Goal: Task Accomplishment & Management: Manage account settings

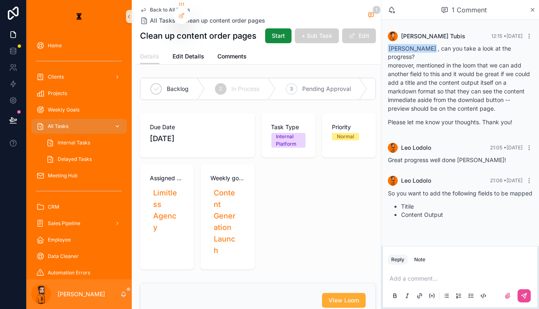
click at [48, 123] on span "All Tasks" at bounding box center [58, 126] width 21 height 7
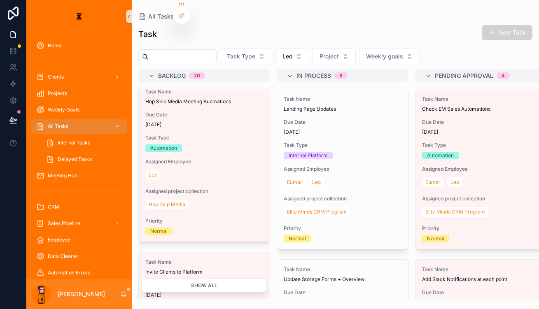
scroll to position [7, 0]
click at [279, 49] on button "Leo" at bounding box center [292, 57] width 34 height 16
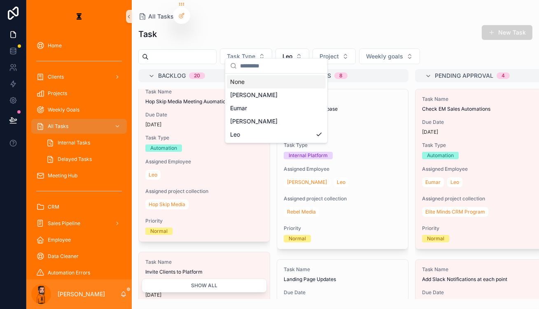
click at [252, 102] on div "Eumar" at bounding box center [276, 108] width 99 height 13
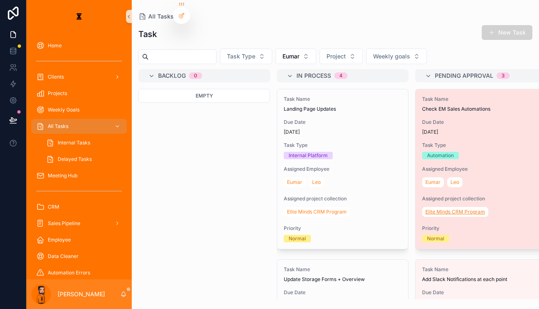
scroll to position [86, 0]
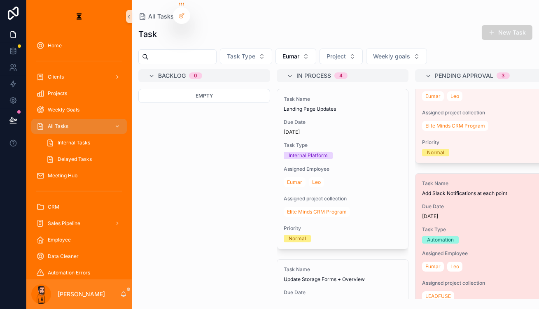
click at [440, 236] on div "Automation" at bounding box center [481, 239] width 118 height 7
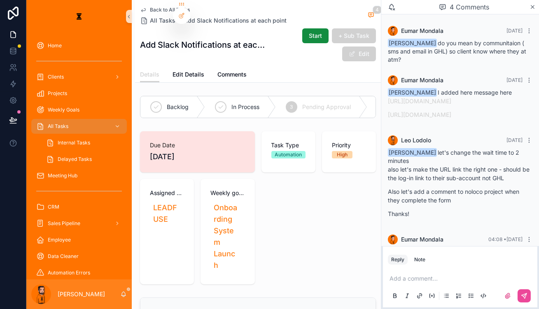
scroll to position [100, 0]
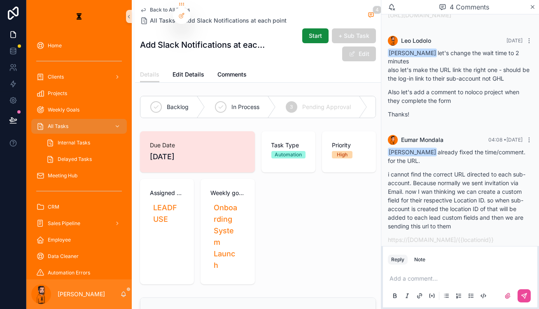
click at [446, 278] on p "scrollable content" at bounding box center [461, 279] width 144 height 8
click at [464, 278] on p "**********" at bounding box center [461, 279] width 144 height 8
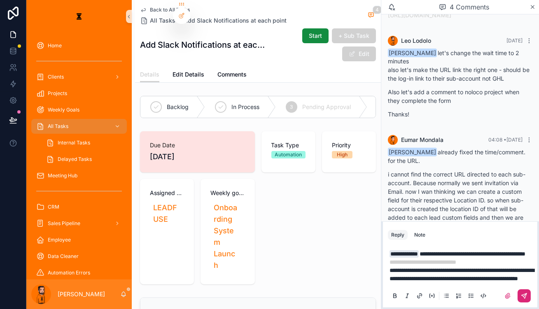
click at [526, 294] on icon "scrollable content" at bounding box center [525, 295] width 3 height 3
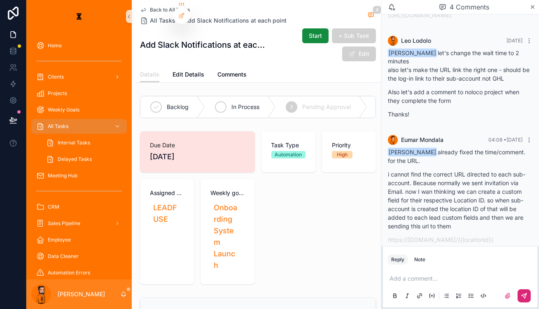
click at [216, 96] on div "In Process" at bounding box center [240, 106] width 71 height 21
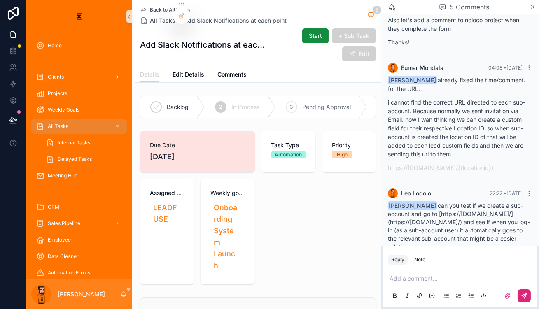
click at [151, 7] on span "Back to All Tasks" at bounding box center [170, 10] width 40 height 7
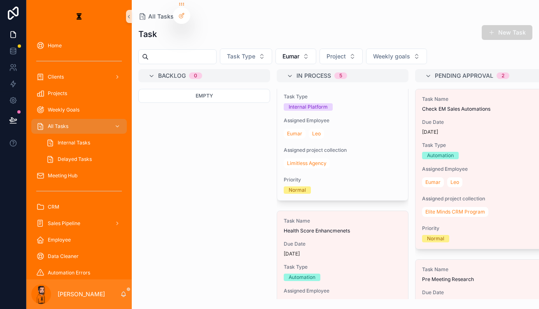
scroll to position [382, 0]
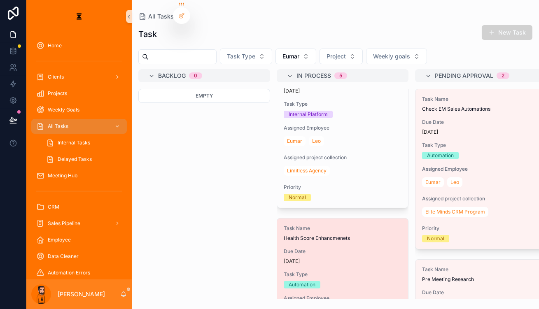
click at [318, 258] on div "[DATE]" at bounding box center [343, 261] width 118 height 7
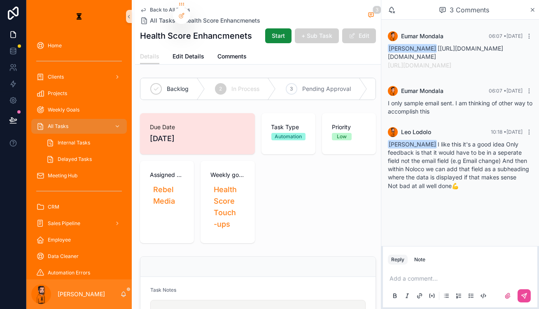
click at [150, 7] on span "Back to All Tasks" at bounding box center [170, 10] width 40 height 7
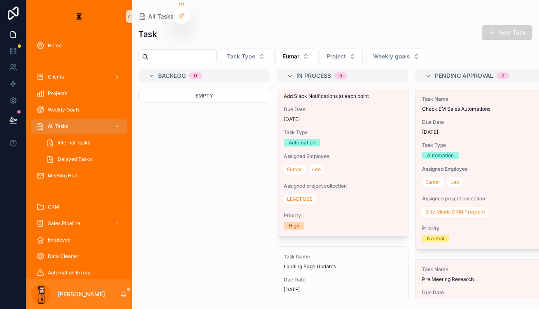
scroll to position [14, 0]
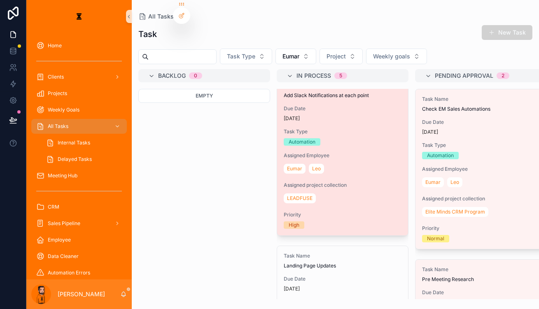
click at [313, 177] on div "Task Name Add Slack Notifications at each point Due Date [DATE] Task Type Autom…" at bounding box center [342, 156] width 131 height 160
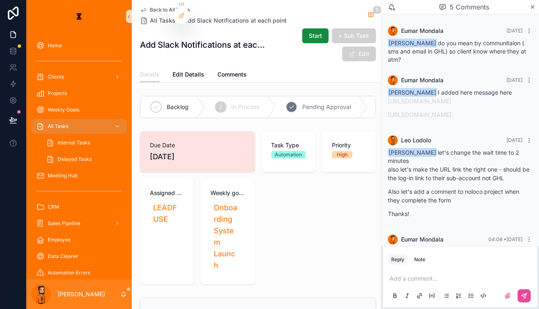
scroll to position [172, 0]
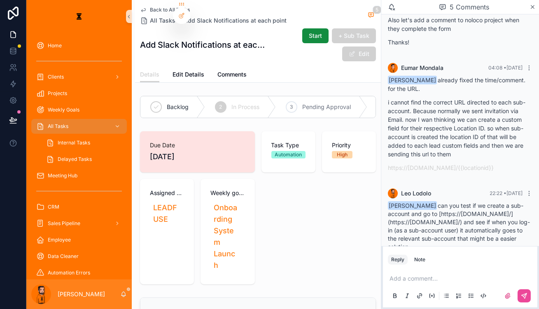
click at [140, 2] on div "Back to All Tasks All Tasks Add Slack Notifications at each point 5 Add Slack N…" at bounding box center [258, 33] width 236 height 67
click at [150, 7] on span "Back to All Tasks" at bounding box center [170, 10] width 40 height 7
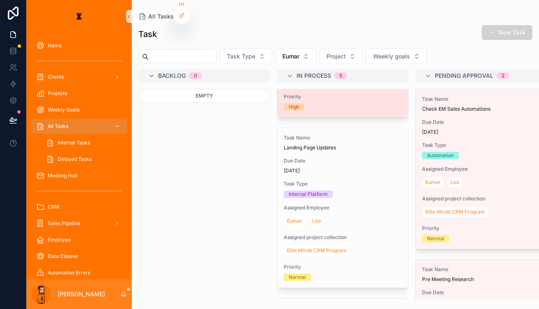
scroll to position [132, 0]
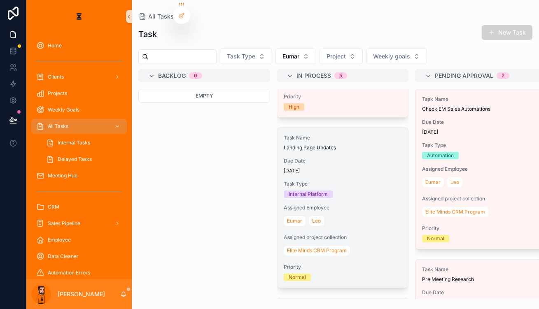
click at [322, 168] on div "[DATE]" at bounding box center [343, 171] width 118 height 7
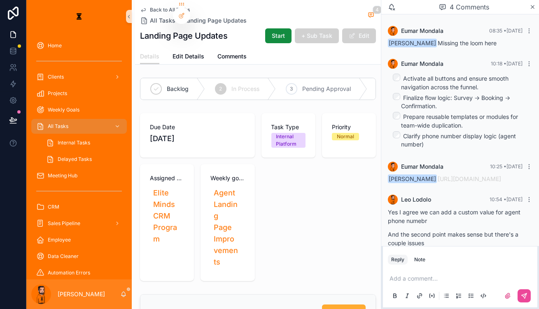
scroll to position [99, 0]
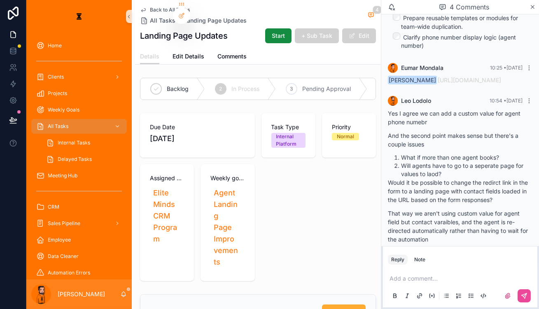
click at [140, 9] on icon "scrollable content" at bounding box center [143, 10] width 7 height 7
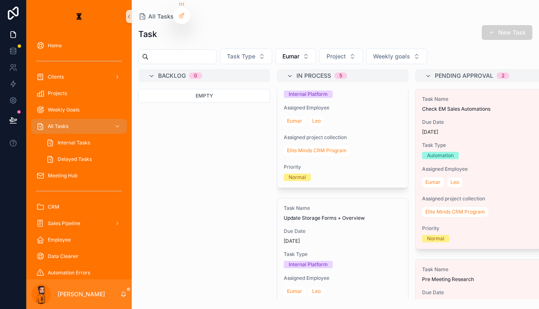
scroll to position [232, 0]
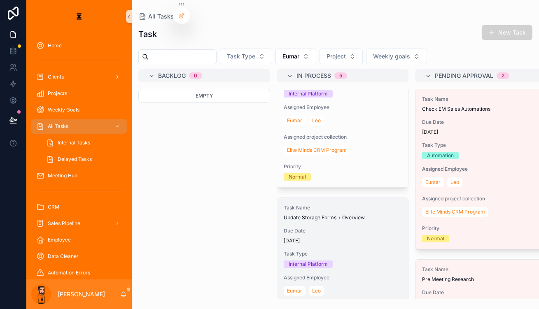
click at [329, 198] on div "Task Name Update Storage Forms + Overview Due Date [DATE] Task Type Internal Pl…" at bounding box center [342, 278] width 131 height 160
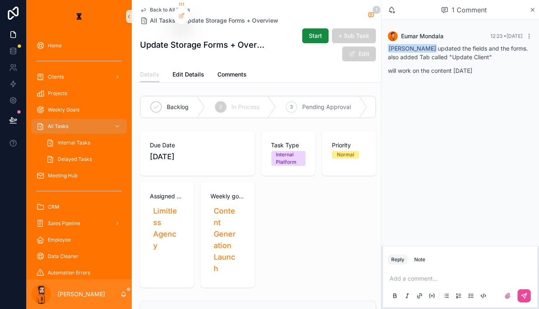
click at [530, 13] on div "1 Comment" at bounding box center [460, 10] width 158 height 20
click at [532, 11] on icon "scrollable content" at bounding box center [532, 10] width 6 height 7
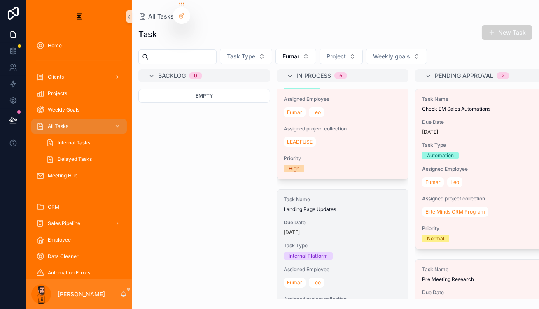
scroll to position [70, 0]
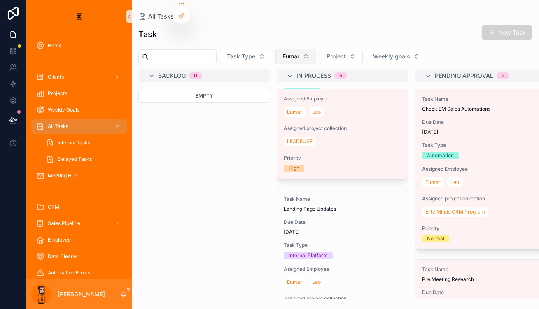
click at [282, 52] on span "Eumar" at bounding box center [290, 56] width 17 height 8
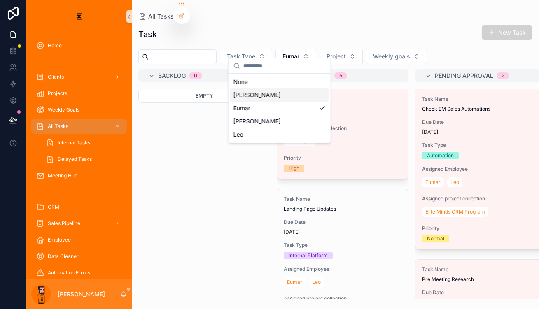
click at [254, 91] on div "[PERSON_NAME]" at bounding box center [279, 95] width 99 height 13
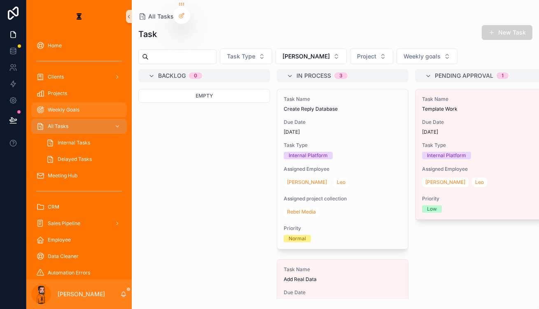
click at [67, 103] on div "Weekly Goals" at bounding box center [79, 109] width 86 height 13
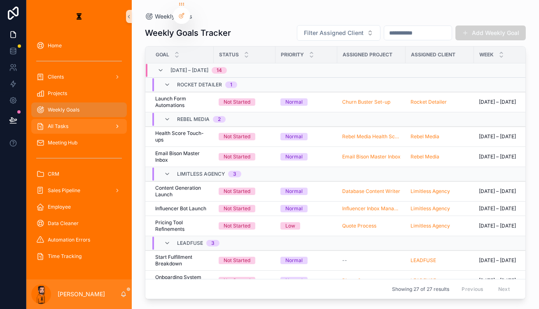
click at [55, 123] on span "All Tasks" at bounding box center [58, 126] width 21 height 7
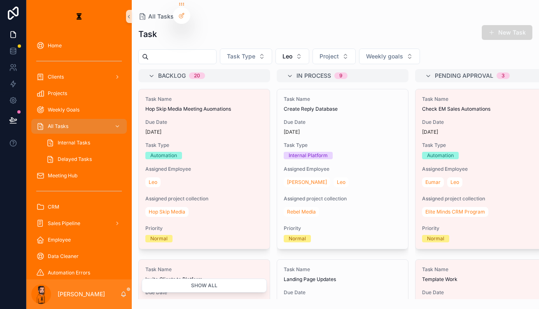
click at [517, 27] on button "New Task" at bounding box center [507, 32] width 51 height 15
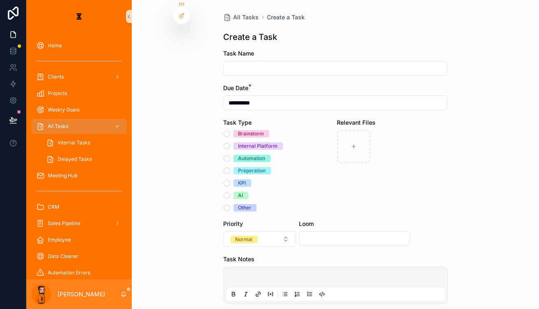
click at [282, 63] on input "scrollable content" at bounding box center [335, 69] width 223 height 12
type input "**********"
click at [227, 155] on button "Automation" at bounding box center [227, 158] width 7 height 7
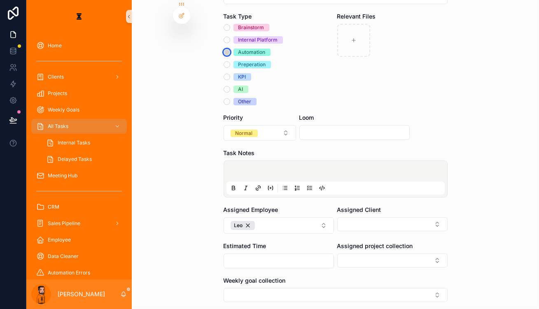
scroll to position [107, 0]
click at [291, 217] on button "Leo" at bounding box center [279, 225] width 110 height 16
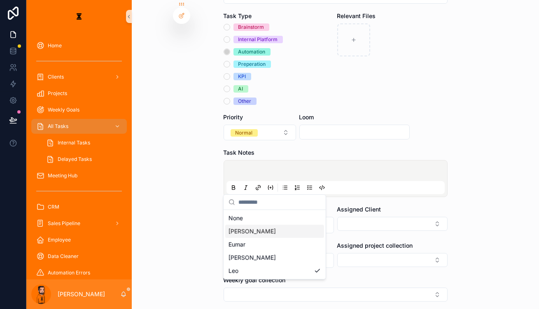
click at [261, 226] on div "[PERSON_NAME]" at bounding box center [274, 231] width 99 height 13
click at [300, 168] on p "scrollable content" at bounding box center [337, 172] width 218 height 8
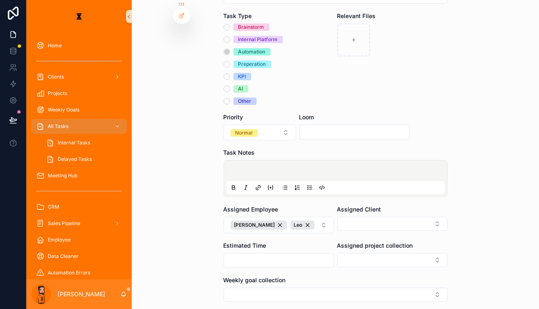
click at [306, 184] on icon "scrollable content" at bounding box center [309, 187] width 7 height 7
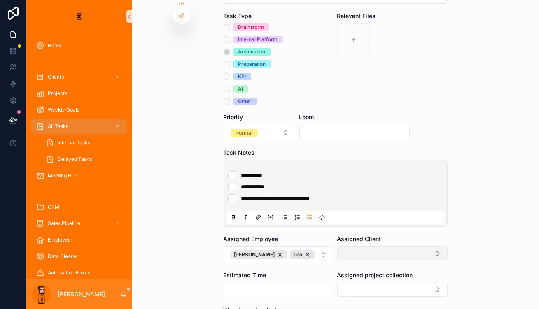
click at [367, 247] on button "Select Button" at bounding box center [392, 254] width 110 height 14
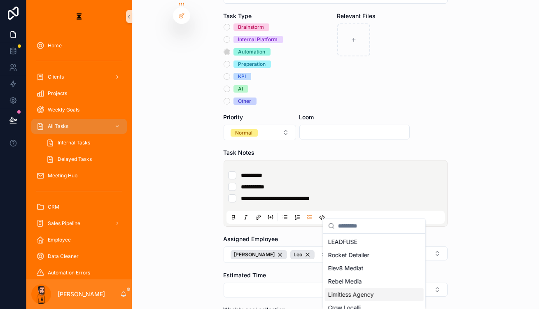
click at [345, 291] on span "Limitless Agency" at bounding box center [351, 295] width 46 height 8
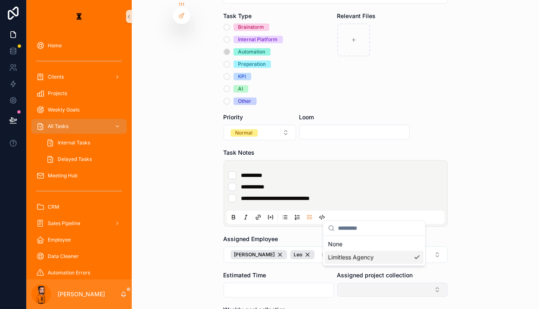
click at [346, 239] on div "**********" at bounding box center [282, 154] width 513 height 309
click at [346, 283] on button "Select Button" at bounding box center [392, 290] width 110 height 14
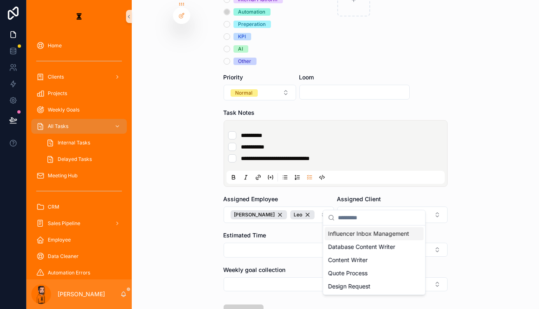
click at [350, 233] on span "Influencer Inbox Management" at bounding box center [368, 234] width 81 height 8
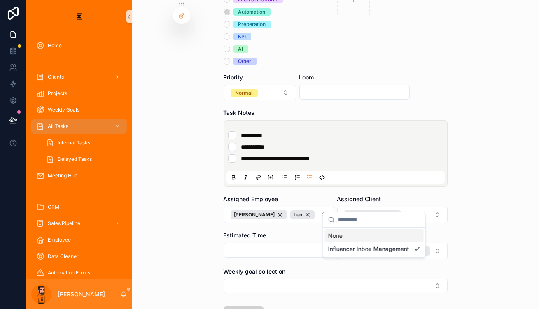
click at [297, 268] on div "Weekly goal collection" at bounding box center [336, 281] width 224 height 26
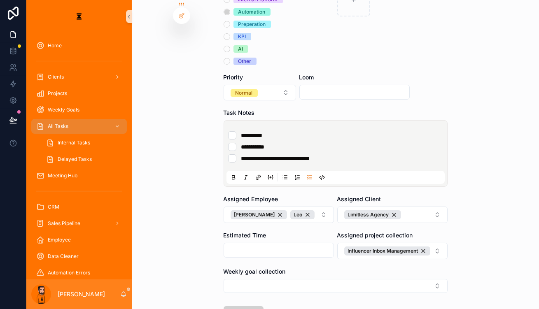
click at [297, 242] on form "**********" at bounding box center [336, 138] width 224 height 471
click at [311, 268] on div "Weekly goal collection" at bounding box center [336, 272] width 224 height 8
click at [312, 279] on button "Select Button" at bounding box center [336, 286] width 224 height 14
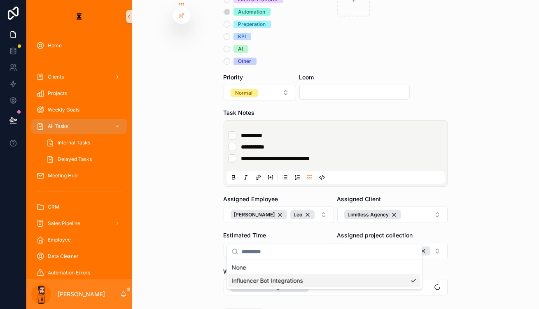
click at [329, 266] on div "**********" at bounding box center [282, 154] width 513 height 309
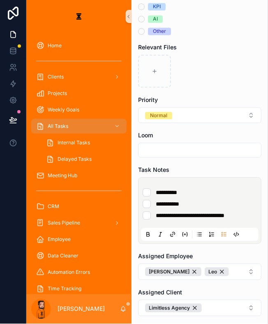
scroll to position [177, 0]
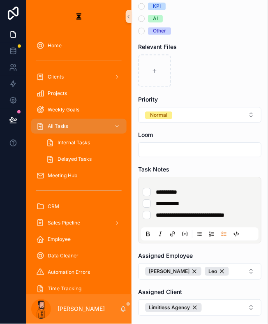
click at [165, 144] on input "scrollable content" at bounding box center [200, 150] width 123 height 12
paste input "**********"
type input "**********"
click at [191, 91] on form "**********" at bounding box center [200, 189] width 124 height 632
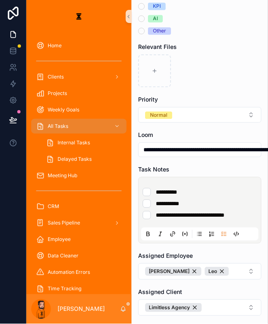
scroll to position [273, 0]
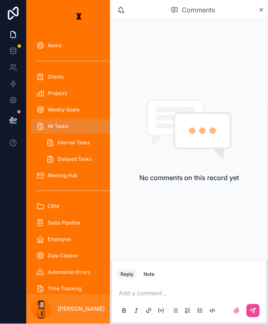
click at [110, 20] on link "scrollable content" at bounding box center [79, 16] width 96 height 13
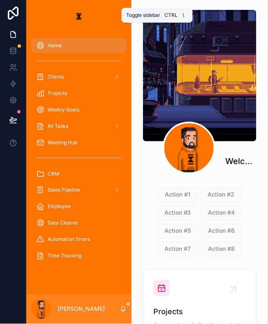
click at [126, 17] on button "scrollable content" at bounding box center [129, 16] width 6 height 13
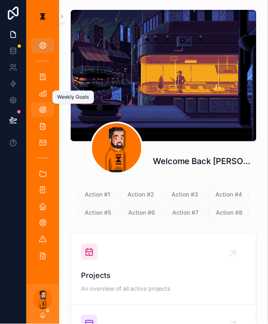
click at [36, 103] on div "Weekly Goals" at bounding box center [42, 109] width 13 height 13
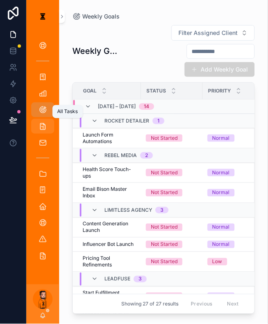
click at [39, 122] on icon "scrollable content" at bounding box center [43, 126] width 8 height 8
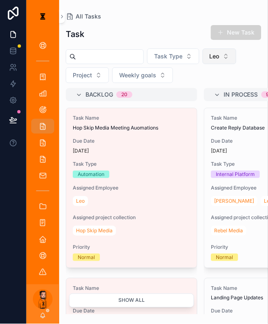
click at [210, 52] on span "Leo" at bounding box center [215, 56] width 10 height 8
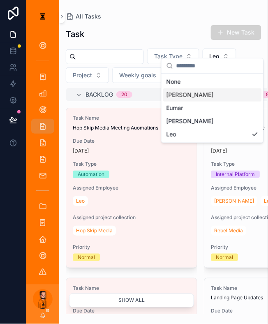
click at [188, 94] on div "[PERSON_NAME]" at bounding box center [212, 95] width 99 height 13
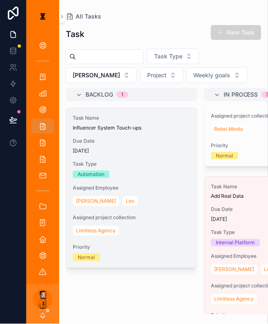
click at [112, 138] on div "Due Date [DATE]" at bounding box center [132, 146] width 118 height 16
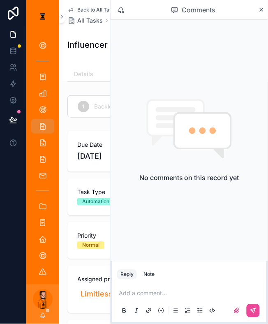
click at [112, 187] on div "Task Type Automation" at bounding box center [166, 197] width 196 height 37
click at [264, 10] on icon "scrollable content" at bounding box center [262, 10] width 6 height 7
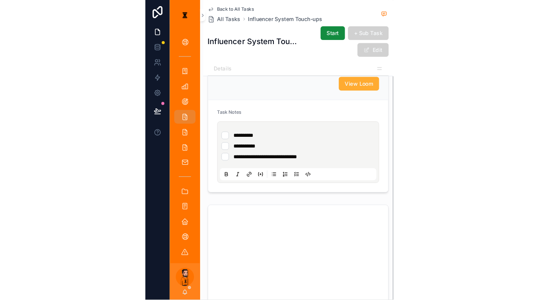
scroll to position [306, 0]
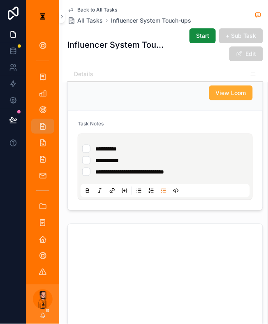
click at [140, 145] on li "**********" at bounding box center [165, 149] width 166 height 8
click at [178, 168] on li "**********" at bounding box center [165, 172] width 166 height 8
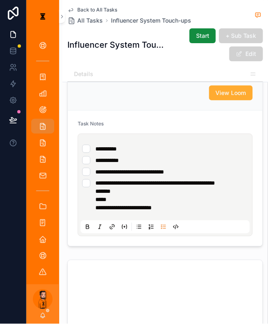
click at [113, 205] on span "**********" at bounding box center [124, 208] width 56 height 6
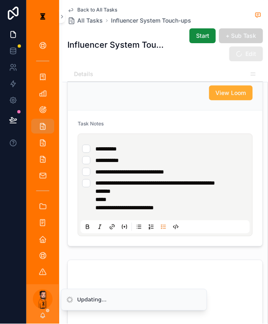
click at [96, 205] on span "**********" at bounding box center [125, 208] width 58 height 6
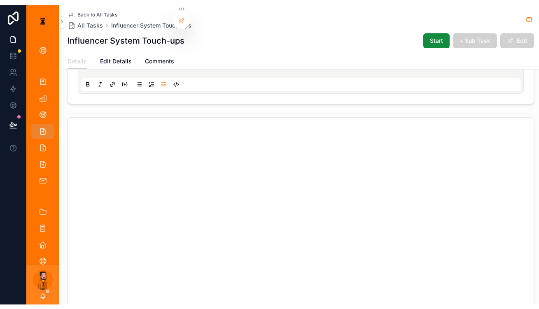
scroll to position [171, 0]
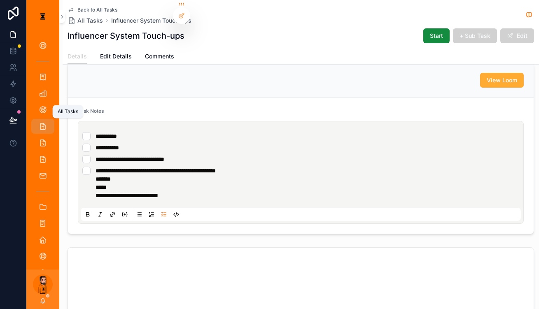
click at [43, 119] on link "All Tasks" at bounding box center [42, 126] width 23 height 15
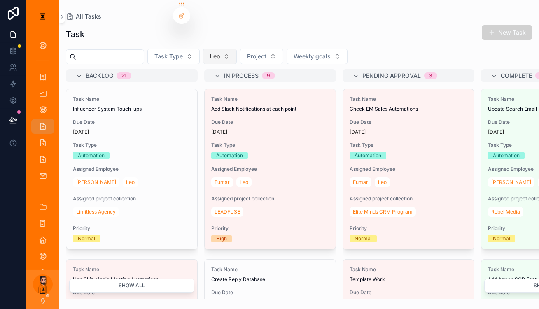
click at [211, 52] on span "Leo" at bounding box center [215, 56] width 10 height 8
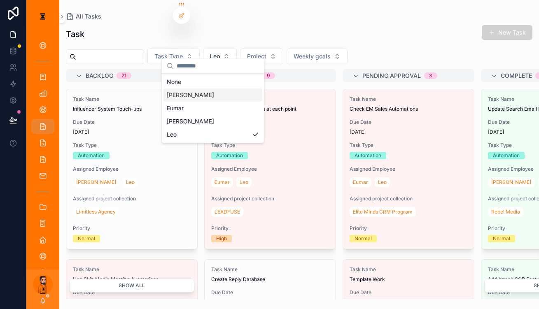
click at [189, 89] on div "[PERSON_NAME]" at bounding box center [212, 95] width 99 height 13
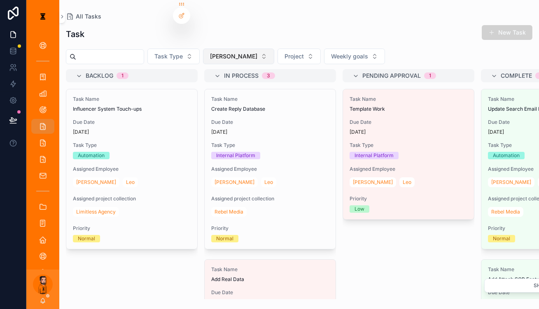
click at [223, 53] on button "[PERSON_NAME]" at bounding box center [238, 57] width 71 height 16
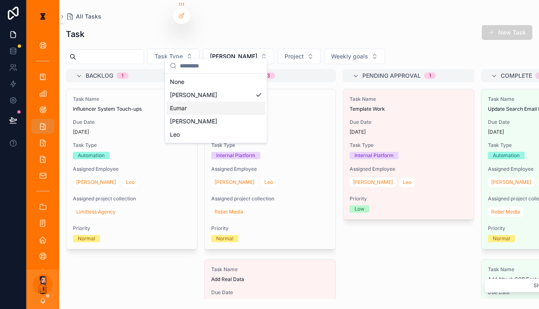
click at [189, 102] on div "Eumar" at bounding box center [216, 108] width 99 height 13
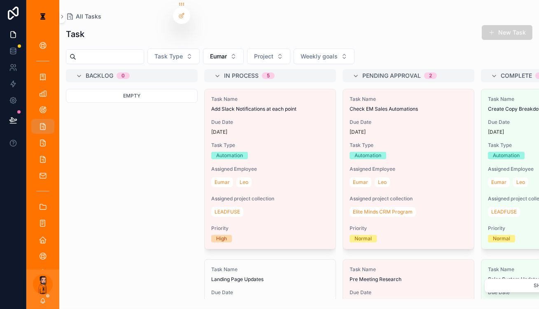
click at [216, 41] on div "Task New Task Task Type Eumar Project Weekly goals Backlog 0 Empty In Process 5…" at bounding box center [299, 160] width 480 height 280
click at [219, 49] on button "Eumar" at bounding box center [223, 57] width 41 height 16
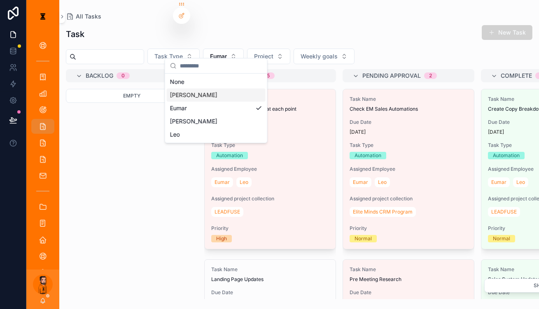
click at [194, 90] on div "[PERSON_NAME]" at bounding box center [216, 95] width 99 height 13
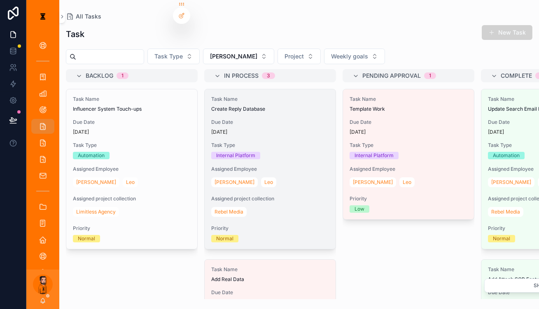
click at [236, 142] on span "Task Type" at bounding box center [270, 145] width 118 height 7
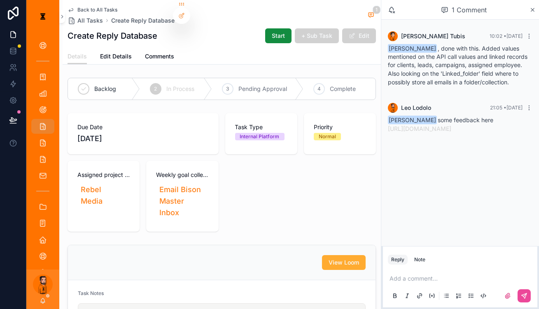
click at [458, 275] on p "scrollable content" at bounding box center [461, 279] width 144 height 8
click at [497, 275] on p "**********" at bounding box center [461, 279] width 144 height 8
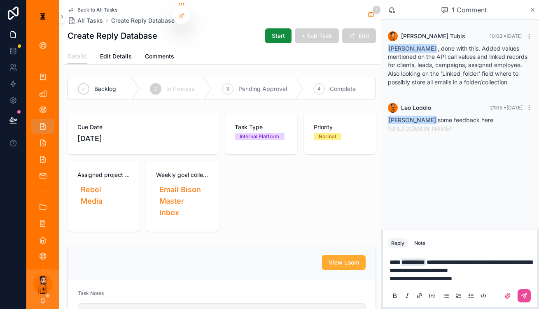
click at [492, 275] on p "**********" at bounding box center [461, 270] width 144 height 25
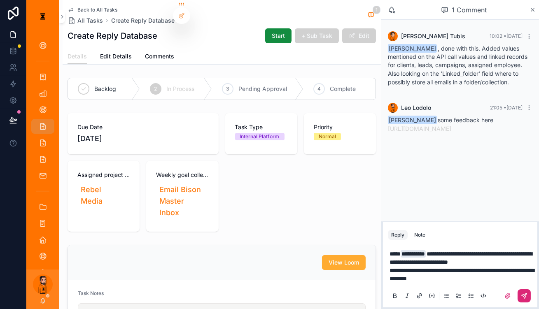
click at [522, 289] on button "scrollable content" at bounding box center [523, 295] width 13 height 13
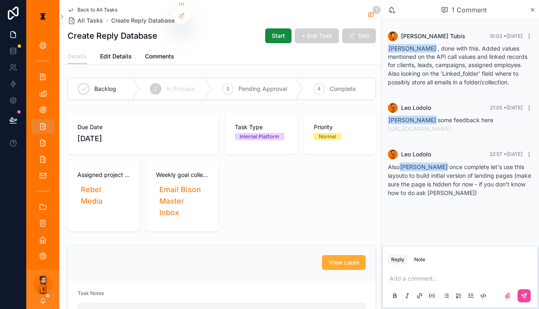
click at [444, 277] on p "scrollable content" at bounding box center [461, 279] width 144 height 8
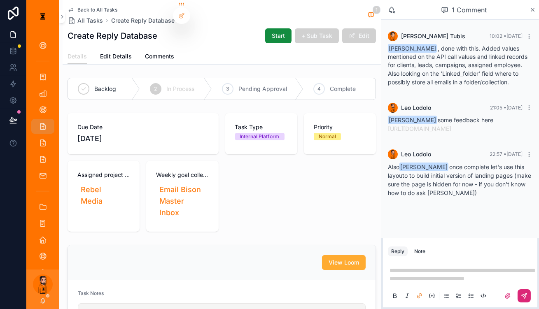
click at [527, 296] on icon "scrollable content" at bounding box center [524, 296] width 7 height 7
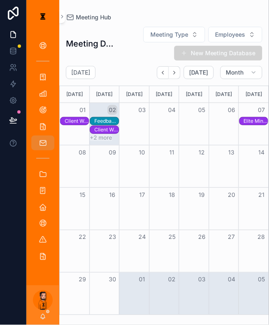
click at [97, 134] on button "+2 more" at bounding box center [101, 137] width 22 height 7
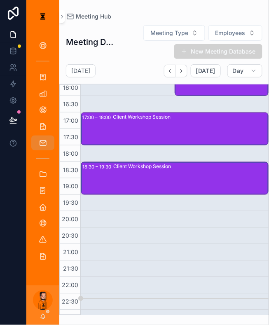
scroll to position [544, 0]
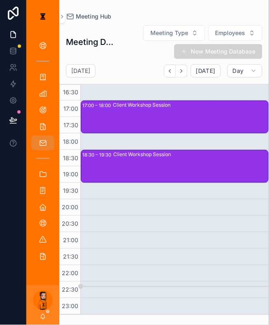
click at [160, 101] on div "Client Workshop Session" at bounding box center [190, 116] width 155 height 31
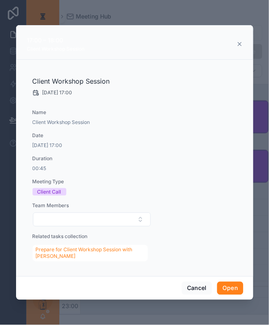
click at [221, 282] on button "Open" at bounding box center [230, 288] width 26 height 13
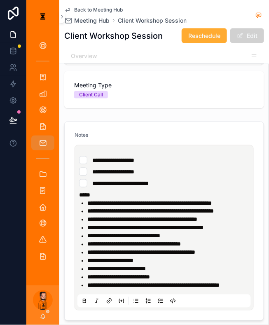
scroll to position [138, 0]
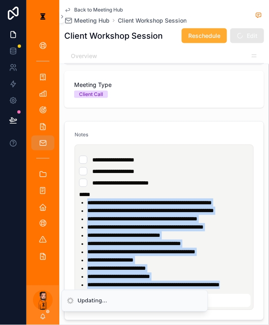
drag, startPoint x: 241, startPoint y: 238, endPoint x: 74, endPoint y: 166, distance: 182.0
click at [79, 198] on ul "**********" at bounding box center [165, 243] width 173 height 91
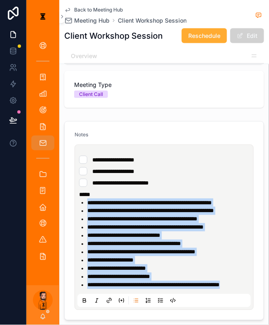
copy ul "**********"
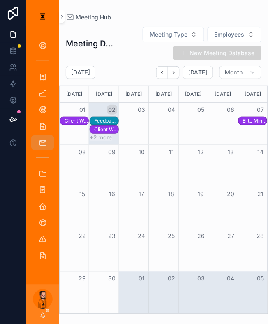
click at [94, 134] on button "+2 more" at bounding box center [101, 137] width 22 height 7
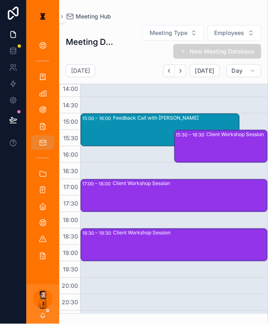
scroll to position [462, 0]
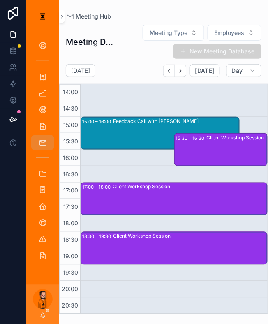
click at [211, 143] on div "Client Workshop Session" at bounding box center [237, 149] width 61 height 31
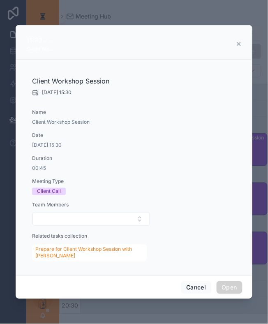
click at [229, 58] on div "15:30 – 16:30 Client Workshop Session" at bounding box center [134, 42] width 237 height 35
click at [236, 47] on icon "scrollable content" at bounding box center [239, 44] width 7 height 7
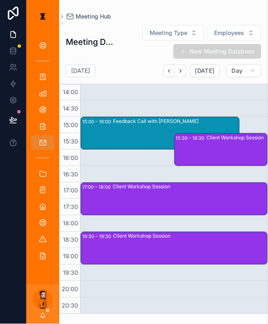
click at [113, 135] on div "Feedback Call with Sarah" at bounding box center [176, 133] width 126 height 31
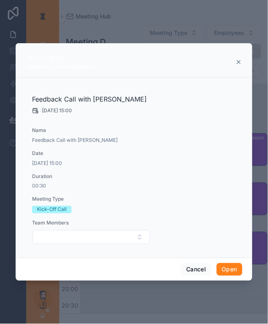
click at [221, 263] on button "Open" at bounding box center [230, 269] width 26 height 13
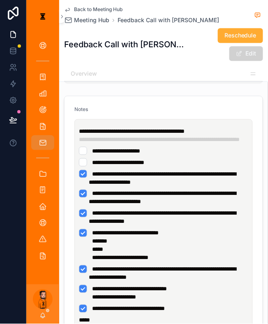
scroll to position [181, 0]
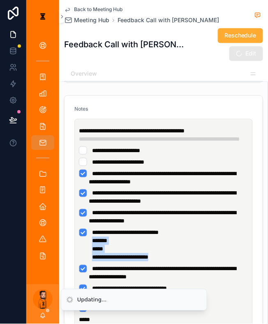
drag, startPoint x: 162, startPoint y: 201, endPoint x: 77, endPoint y: 189, distance: 85.2
click at [79, 229] on li "**********" at bounding box center [164, 245] width 170 height 33
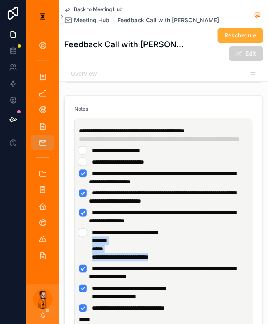
type li "*"
copy li "**********"
